Goal: Find specific page/section: Find specific page/section

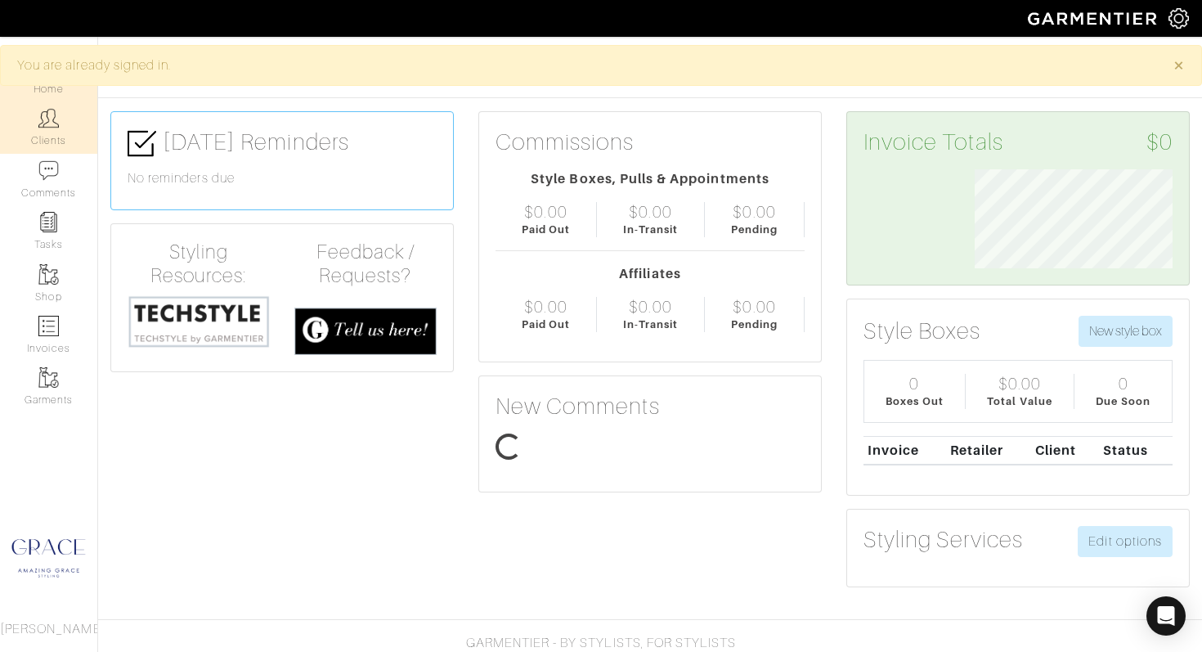
scroll to position [99, 222]
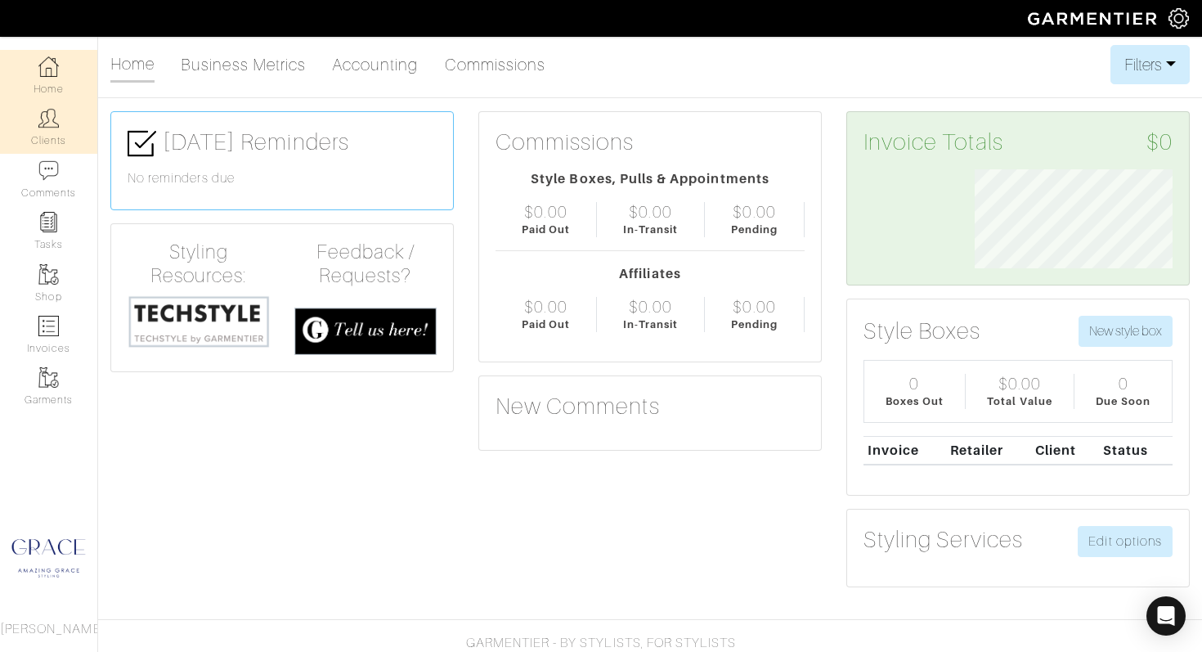
click at [56, 126] on img at bounding box center [48, 118] width 20 height 20
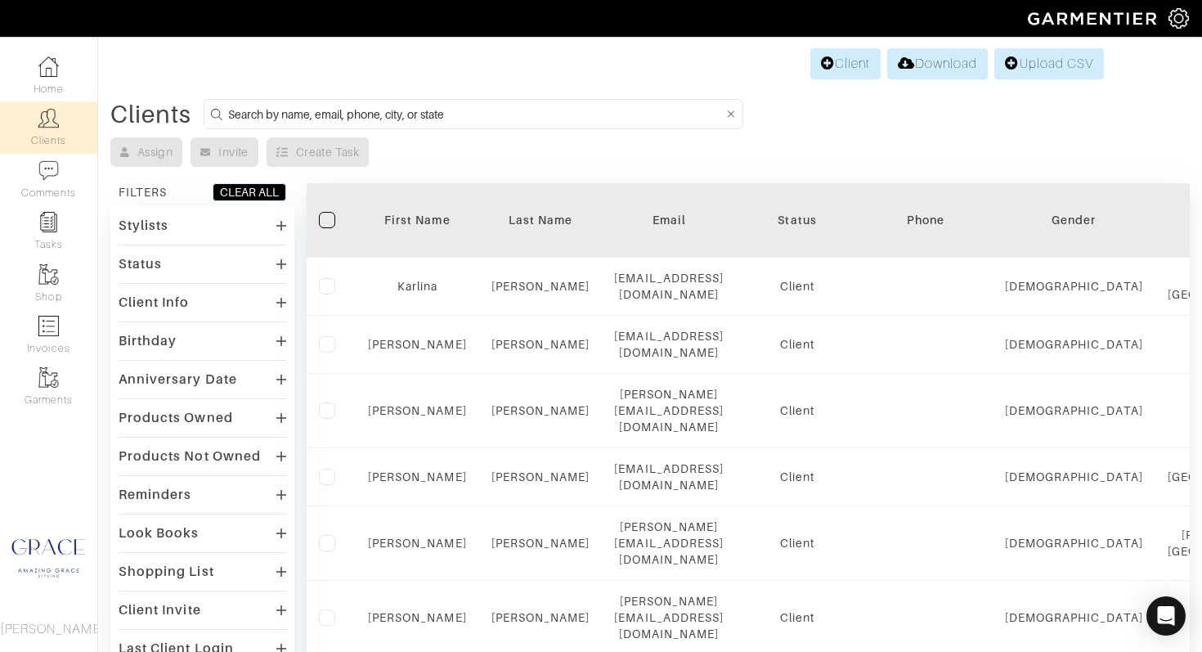
click at [278, 119] on input at bounding box center [475, 114] width 495 height 20
type input "liz rider"
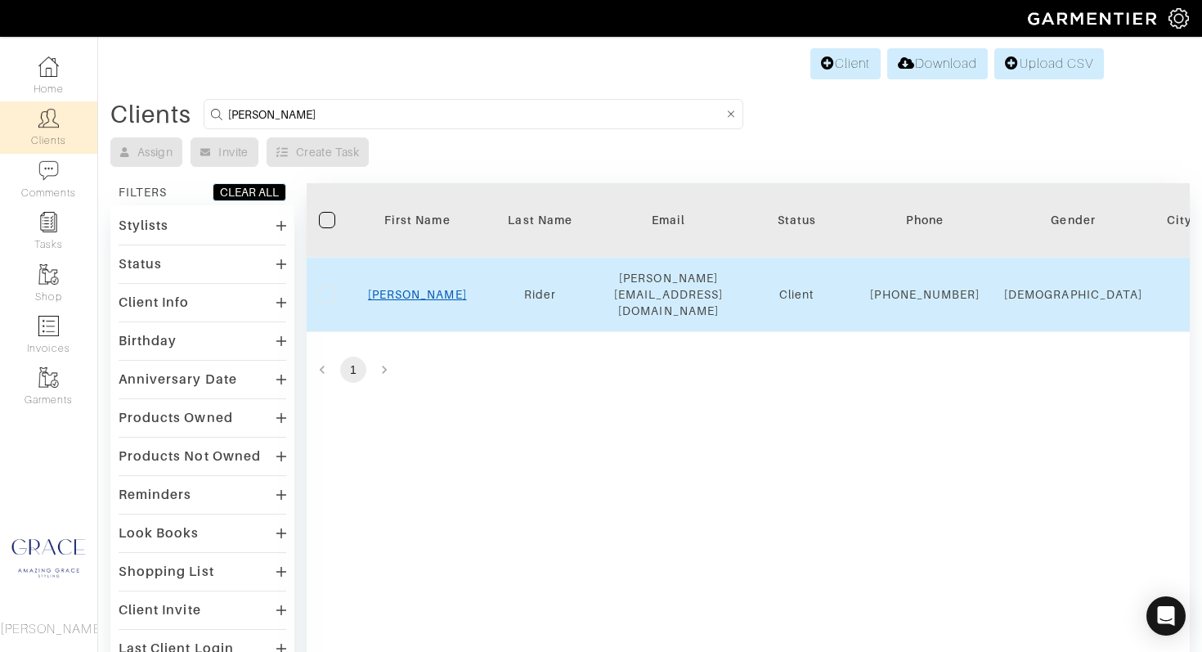
click at [415, 294] on link "Liz" at bounding box center [417, 294] width 99 height 13
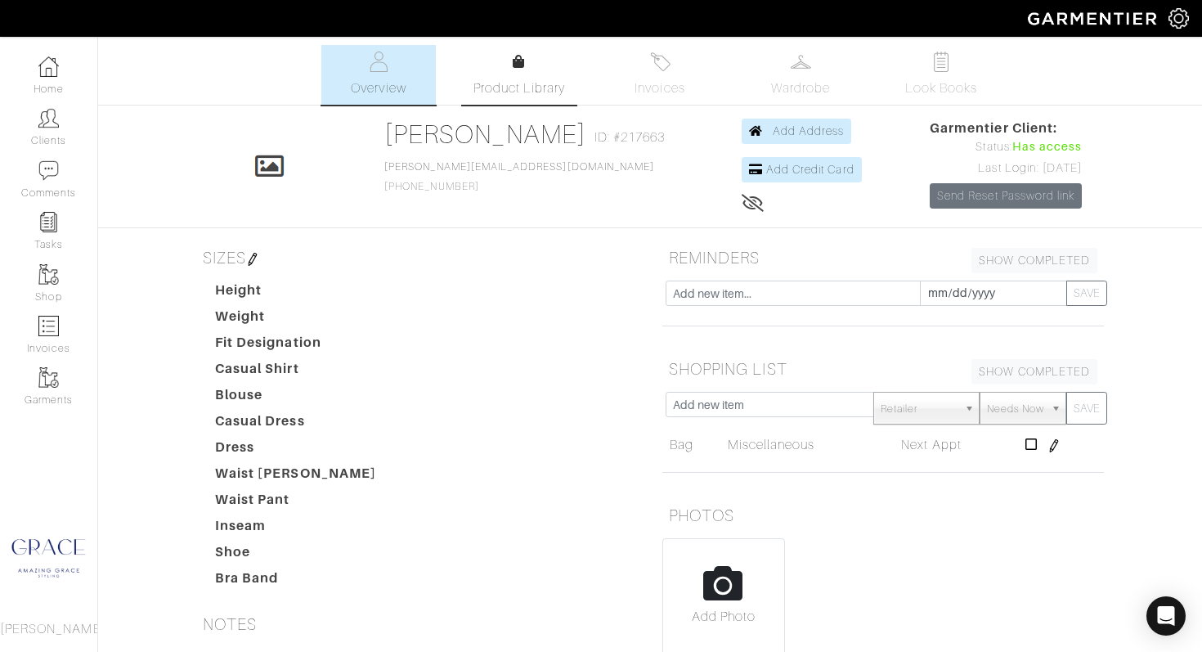
click at [540, 71] on link "Product Library" at bounding box center [519, 75] width 114 height 46
click at [917, 84] on span "Look Books" at bounding box center [941, 88] width 73 height 20
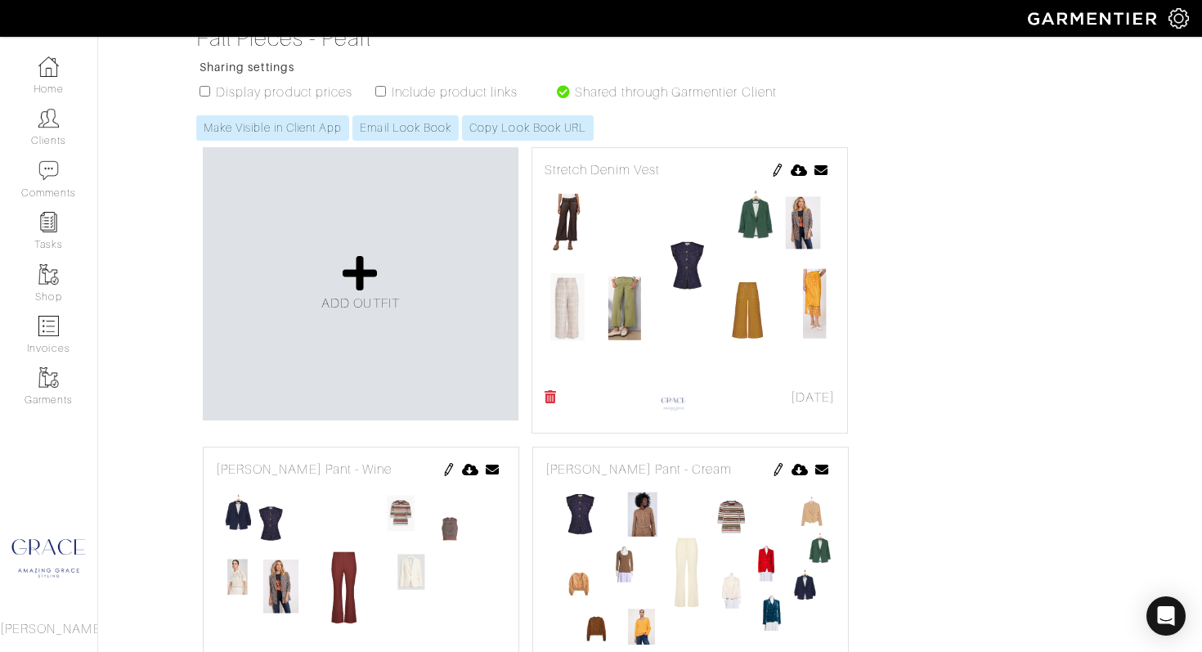
scroll to position [271, 0]
